Goal: Communication & Community: Answer question/provide support

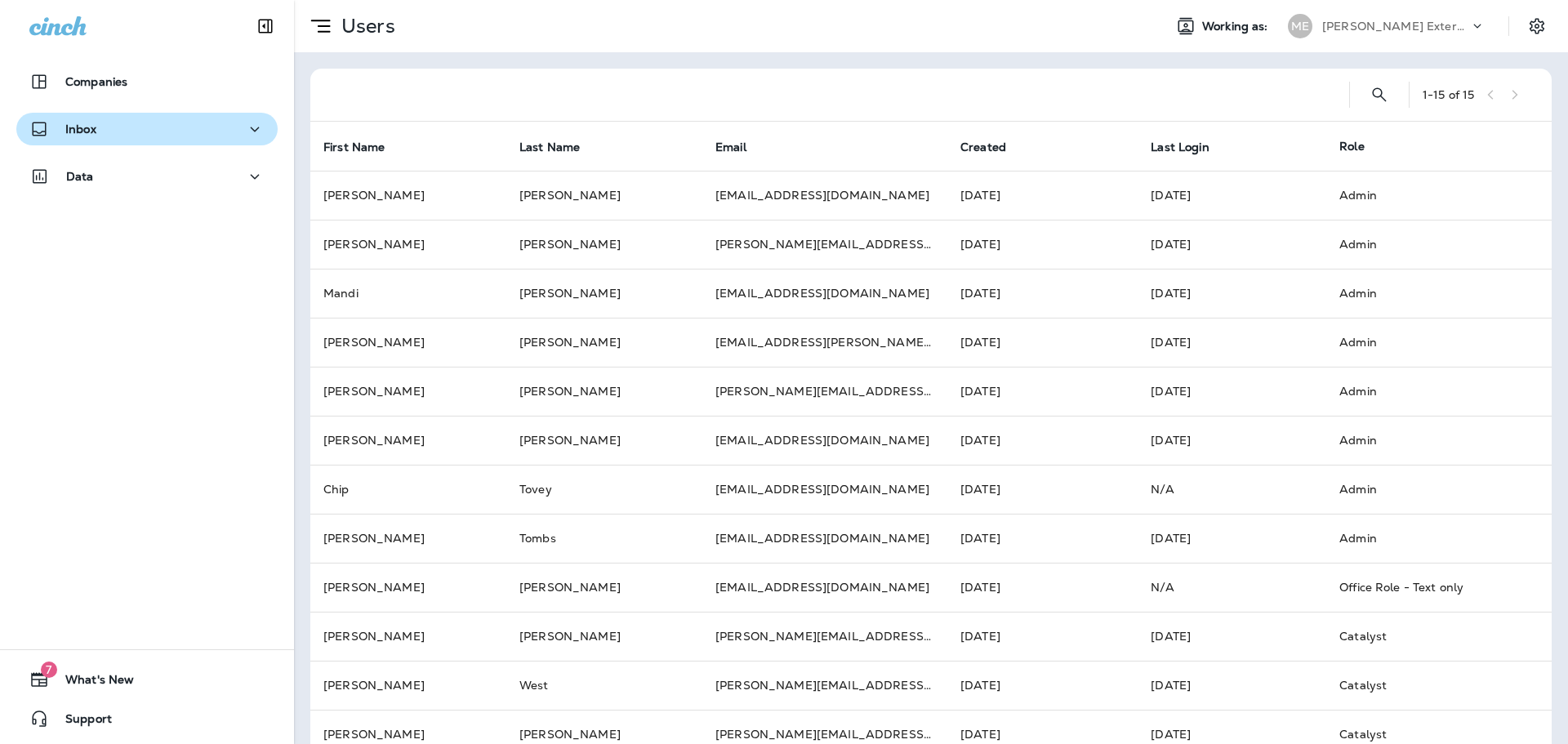
click at [137, 137] on div "Inbox" at bounding box center [147, 129] width 235 height 20
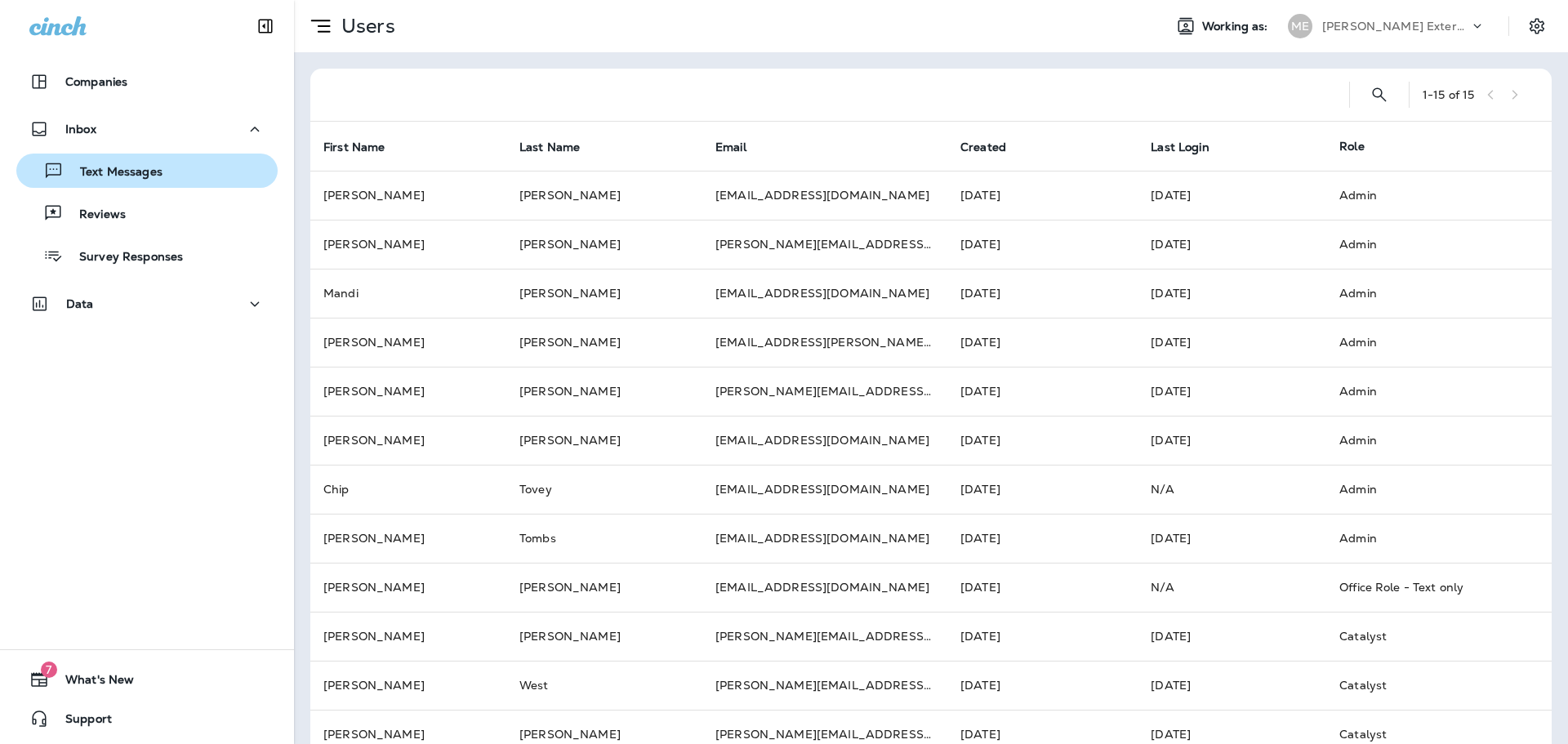
click at [117, 170] on p "Text Messages" at bounding box center [114, 173] width 99 height 16
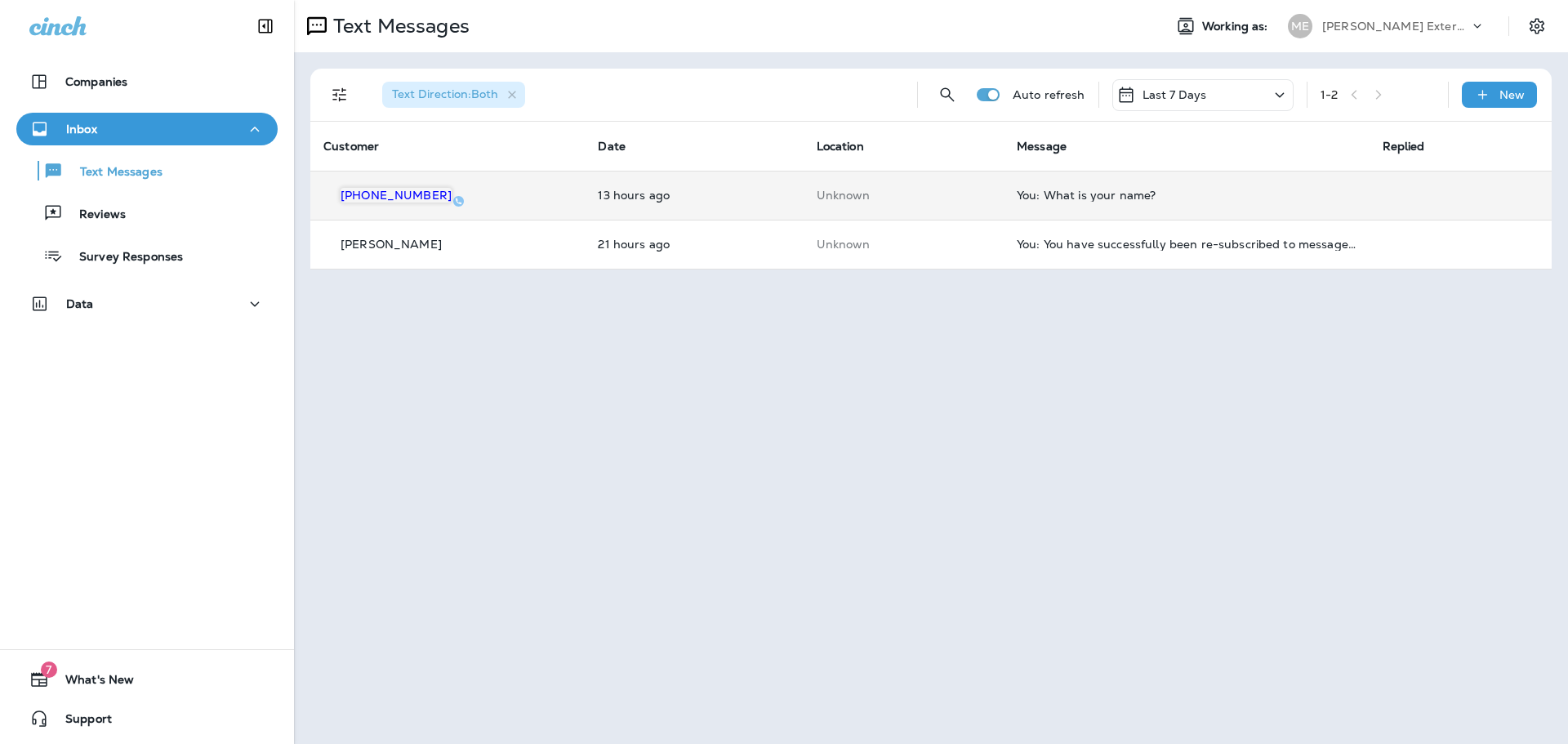
click at [1041, 183] on td "You: What is your name?" at bounding box center [1186, 195] width 365 height 49
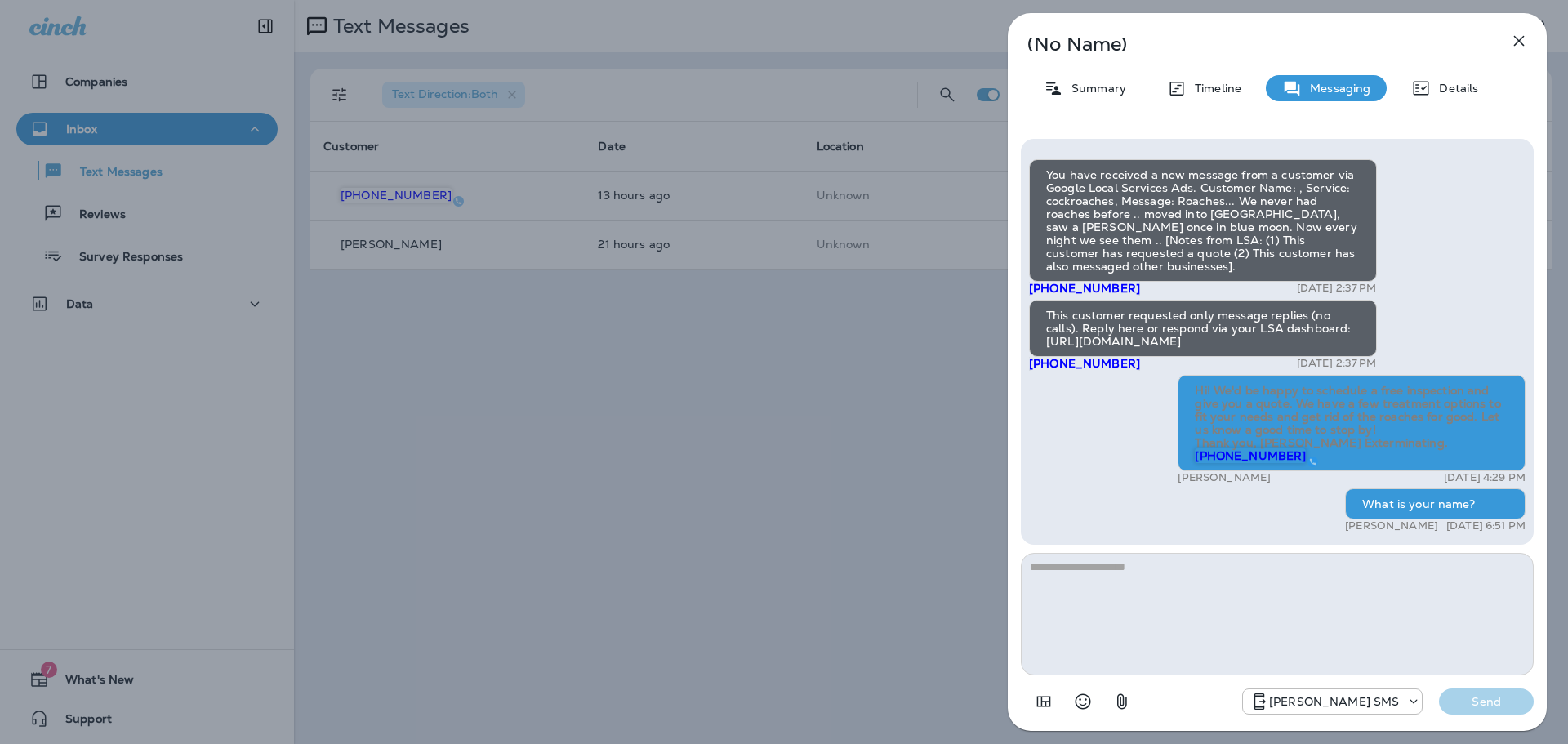
drag, startPoint x: 1139, startPoint y: 367, endPoint x: 1019, endPoint y: 373, distance: 120.1
click at [1019, 373] on div "You have received a new message from a customer via Google Local Services Ads. …" at bounding box center [1277, 428] width 539 height 605
click at [1095, 418] on div "You have received a new message from a customer via Google Local Services Ads. …" at bounding box center [1277, 348] width 496 height 378
drag, startPoint x: 1156, startPoint y: 374, endPoint x: 1037, endPoint y: 364, distance: 119.4
click at [1037, 364] on div "This customer requested only message replies (no calls). Reply here or respond …" at bounding box center [1203, 335] width 348 height 71
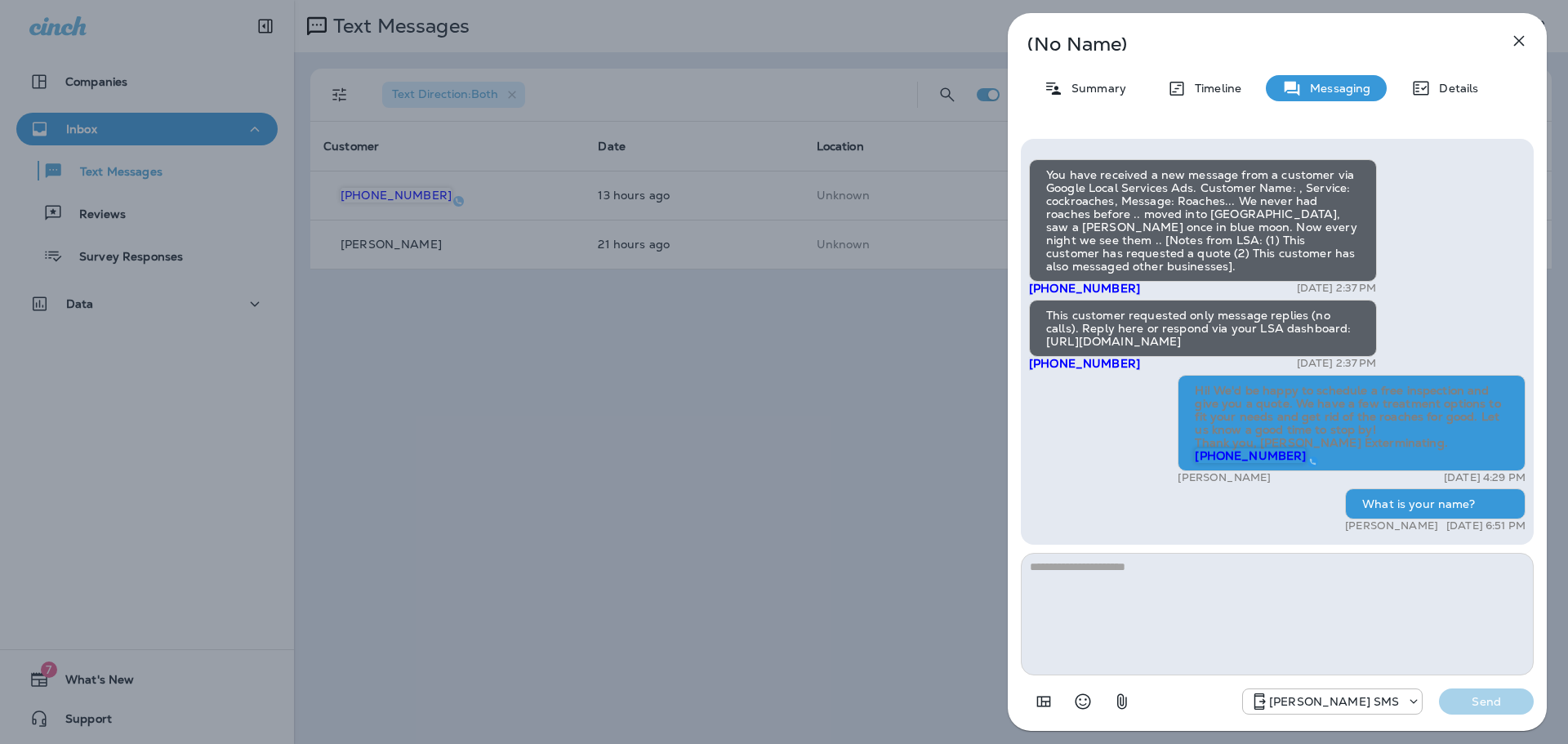
click at [1029, 409] on div "You have received a new message from a customer via Google Local Services Ads. …" at bounding box center [1277, 342] width 513 height 406
click at [1518, 35] on icon "button" at bounding box center [1518, 41] width 19 height 19
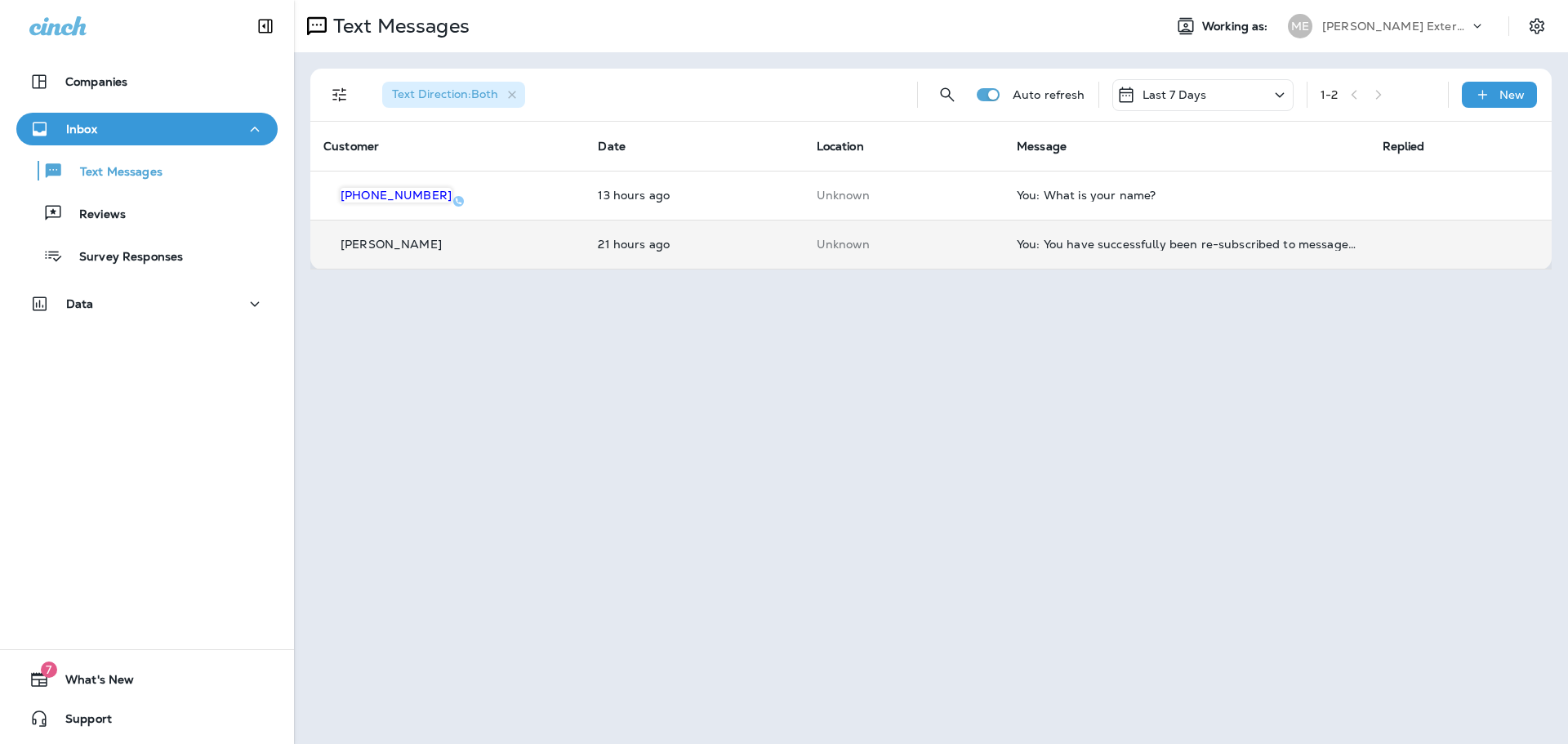
click at [1282, 240] on div "You: You have successfully been re-subscribed to messages from [PERSON_NAME] Ex…" at bounding box center [1185, 244] width 339 height 13
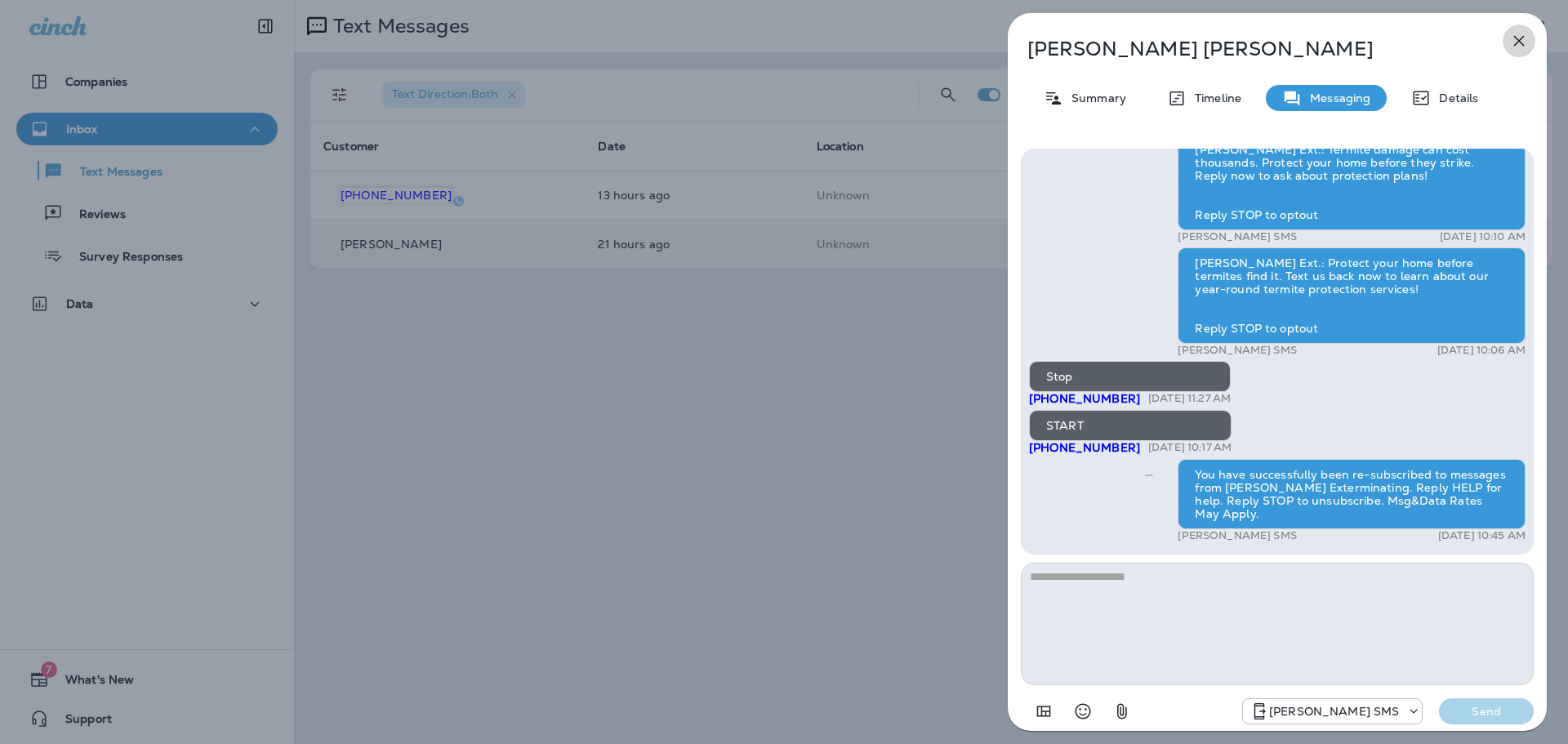
click at [1518, 39] on icon "button" at bounding box center [1518, 41] width 19 height 19
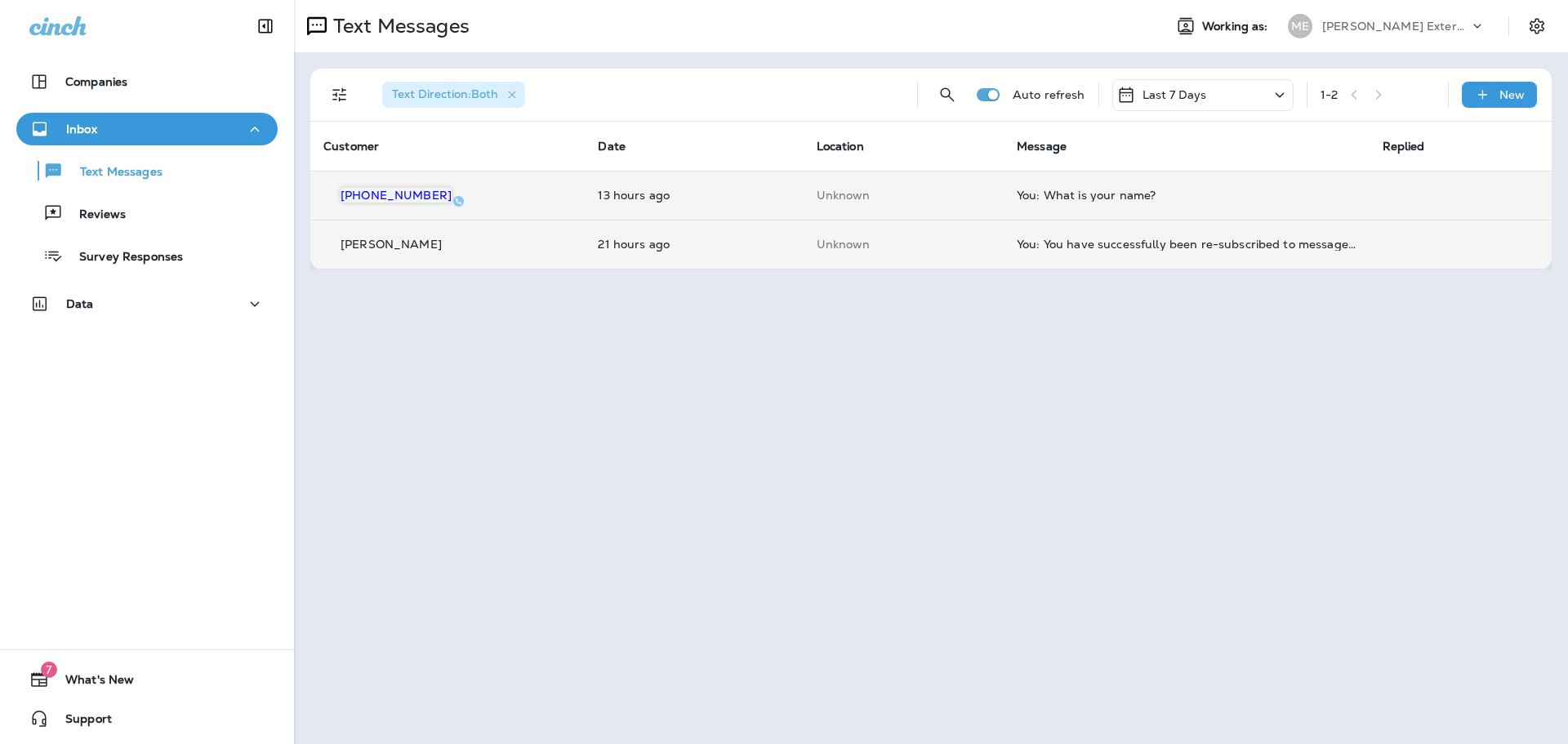
click at [1097, 197] on div "You: What is your name?" at bounding box center [1185, 194] width 339 height 13
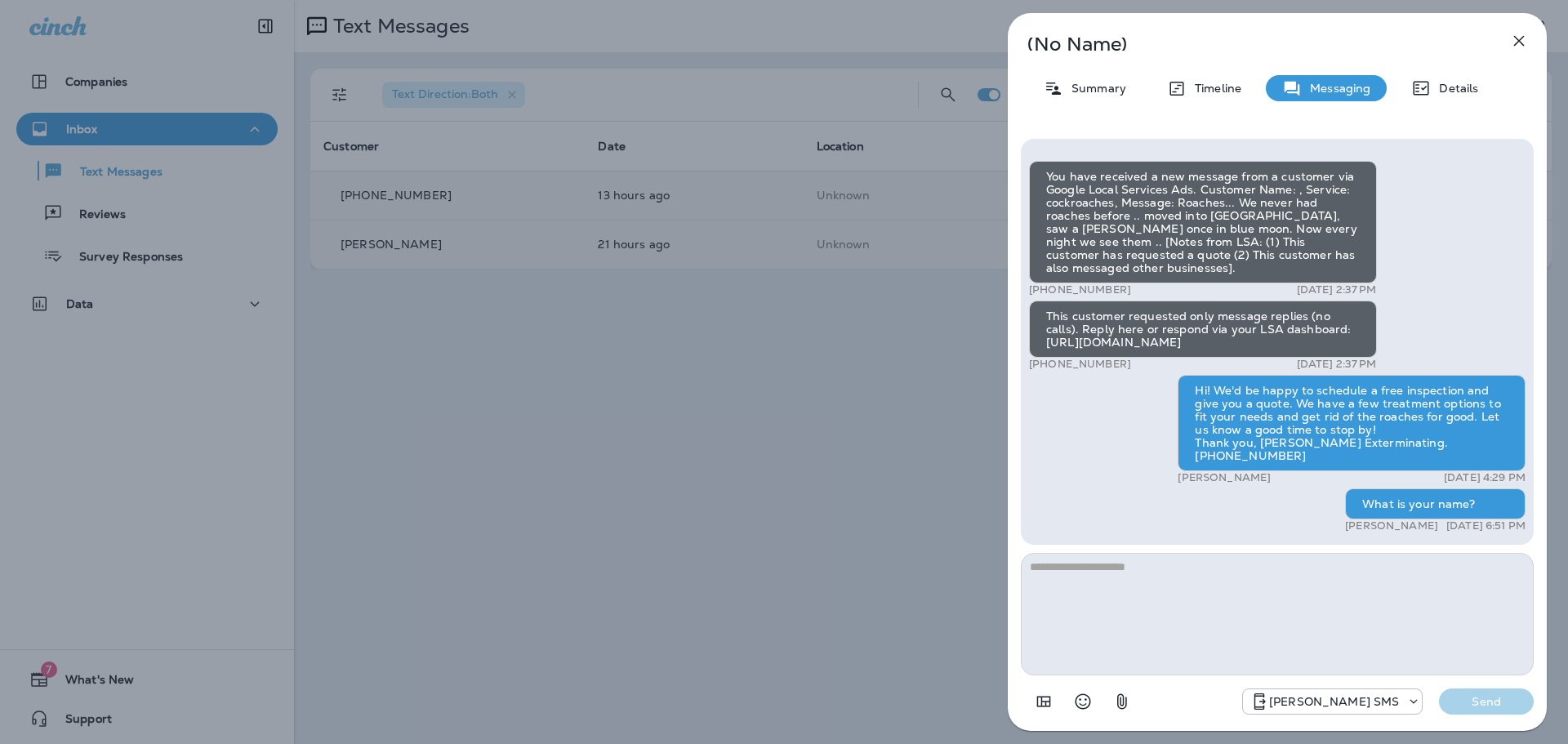
click at [1519, 36] on icon "button" at bounding box center [1518, 41] width 19 height 19
